Goal: Task Accomplishment & Management: Complete application form

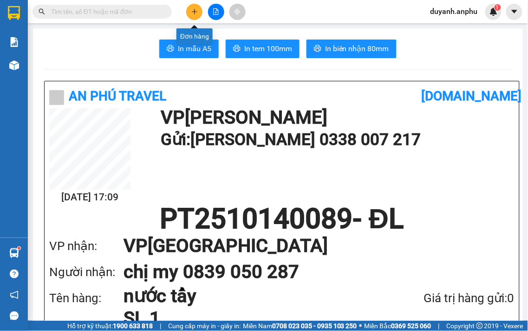
click at [191, 10] on icon "plus" at bounding box center [194, 11] width 7 height 7
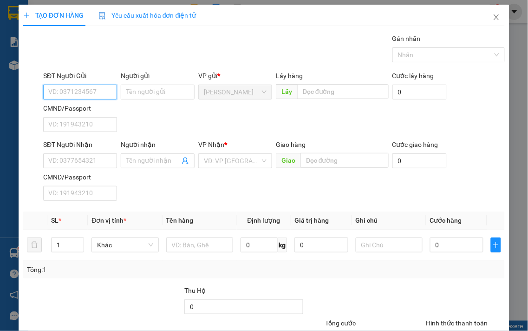
click at [94, 93] on input "SĐT Người Gửi" at bounding box center [80, 92] width 74 height 15
drag, startPoint x: 93, startPoint y: 93, endPoint x: 36, endPoint y: 94, distance: 57.6
click at [36, 94] on div "SĐT Người Gửi 11 11 Người gửi Tên người gửi VP gửi * [PERSON_NAME] Lấy hàng Lấy…" at bounding box center [264, 103] width 484 height 65
click at [88, 109] on div "0971111110 - tâm" at bounding box center [79, 110] width 62 height 10
type input "0971111110"
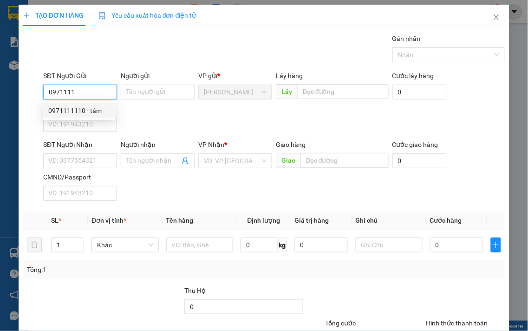
type input "tâm"
type input "0969238999"
type input "Cẩm đào"
type input "Cxmh"
type input "40.000"
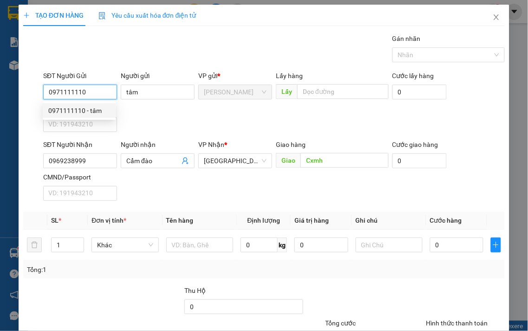
type input "40.000"
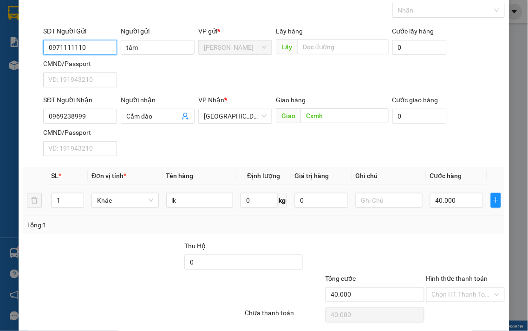
scroll to position [78, 0]
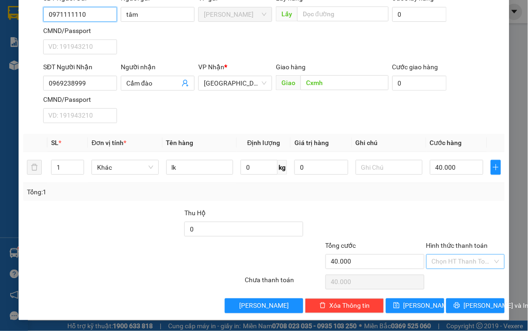
type input "0971111110"
click at [450, 259] on input "Hình thức thanh toán" at bounding box center [462, 262] width 61 height 14
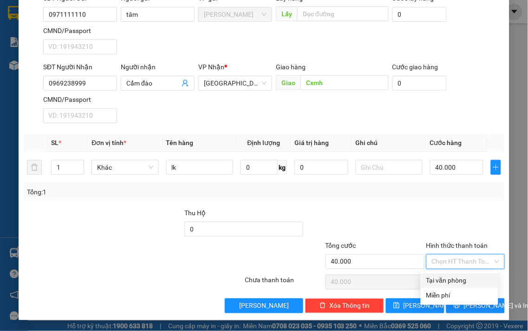
click at [456, 280] on div "Tại văn phòng" at bounding box center [459, 280] width 66 height 10
type input "0"
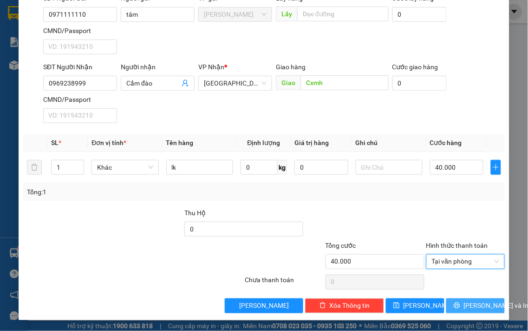
click at [468, 307] on span "[PERSON_NAME] và In" at bounding box center [496, 306] width 65 height 10
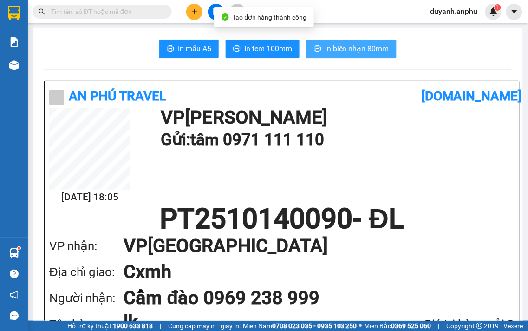
click at [353, 48] on span "In biên nhận 80mm" at bounding box center [357, 49] width 64 height 12
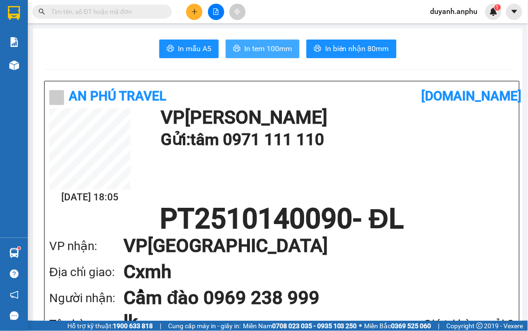
click at [274, 43] on span "In tem 100mm" at bounding box center [268, 49] width 48 height 12
click at [159, 10] on input "text" at bounding box center [106, 12] width 110 height 10
click at [197, 6] on button at bounding box center [194, 12] width 16 height 16
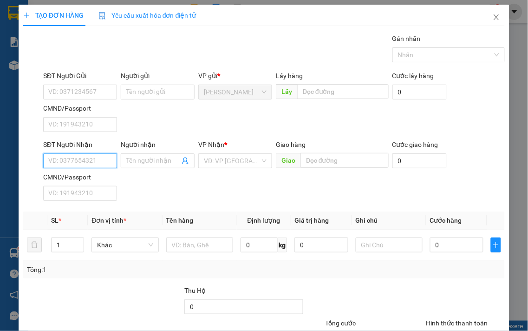
click at [77, 154] on input "SĐT Người Nhận" at bounding box center [80, 160] width 74 height 15
drag, startPoint x: 78, startPoint y: 177, endPoint x: 91, endPoint y: 175, distance: 12.8
click at [78, 178] on div "0794204444 - bưu" at bounding box center [79, 180] width 62 height 10
type input "0794204444"
type input "bưu"
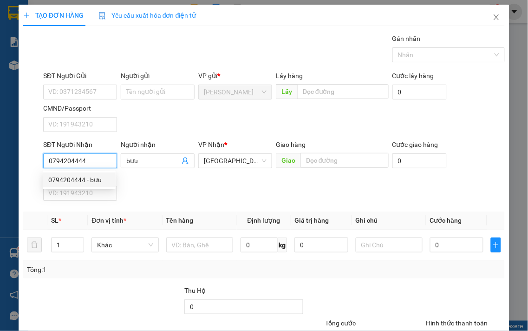
type input "40.000"
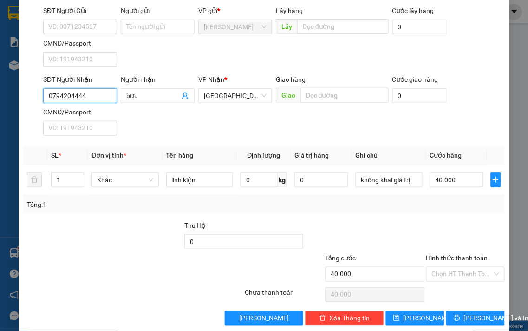
scroll to position [78, 0]
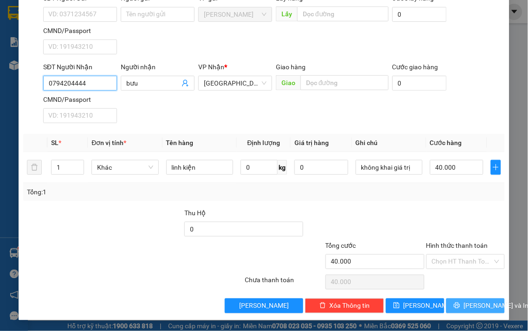
type input "0794204444"
click at [466, 304] on span "[PERSON_NAME] và In" at bounding box center [496, 306] width 65 height 10
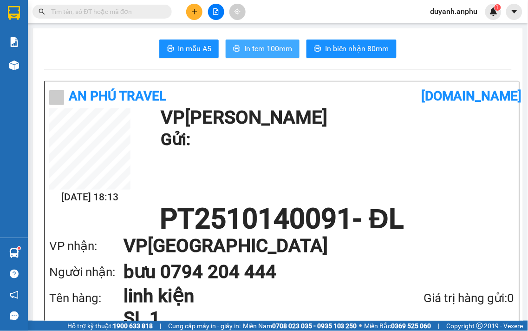
click at [267, 49] on span "In tem 100mm" at bounding box center [268, 49] width 48 height 12
